Goal: Find specific page/section

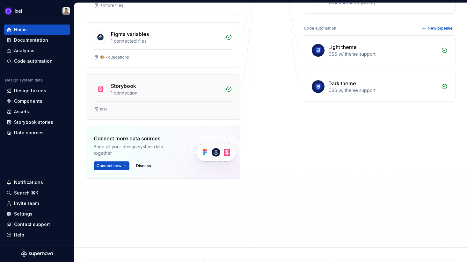
scroll to position [21, 0]
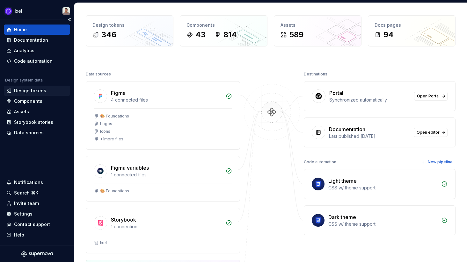
click at [40, 93] on div "Design tokens" at bounding box center [30, 91] width 32 height 6
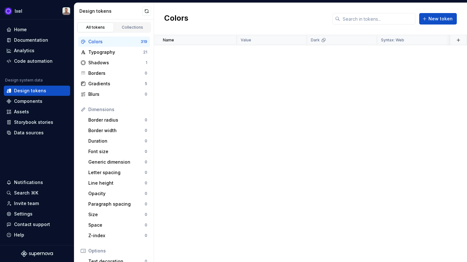
scroll to position [4938, 0]
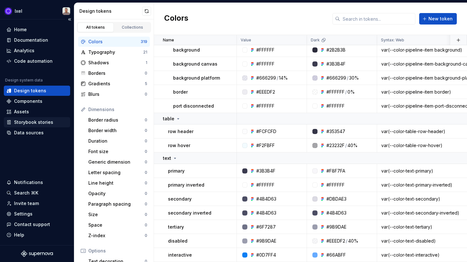
click at [35, 120] on div "Storybook stories" at bounding box center [33, 122] width 39 height 6
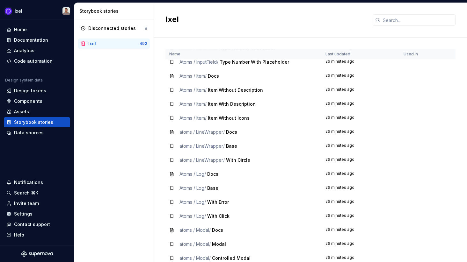
scroll to position [1258, 0]
